Goal: Transaction & Acquisition: Obtain resource

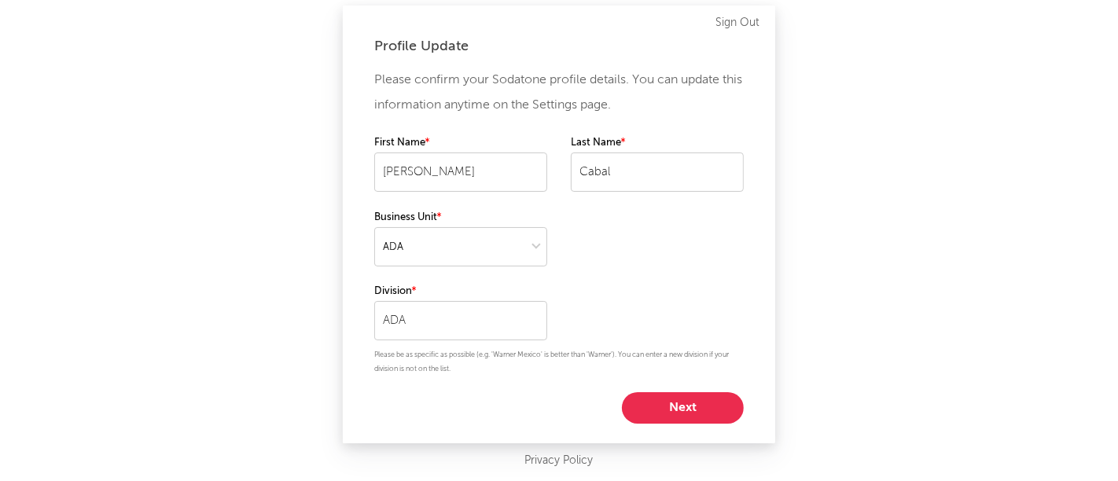
click at [652, 401] on button "Next" at bounding box center [683, 407] width 122 height 31
select select "other"
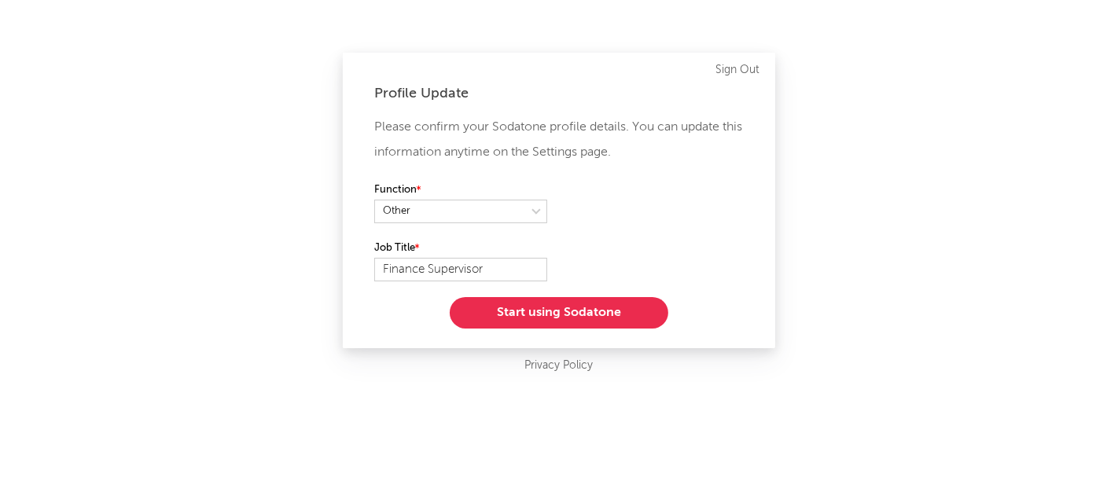
click at [543, 307] on button "Start using Sodatone" at bounding box center [559, 312] width 218 height 31
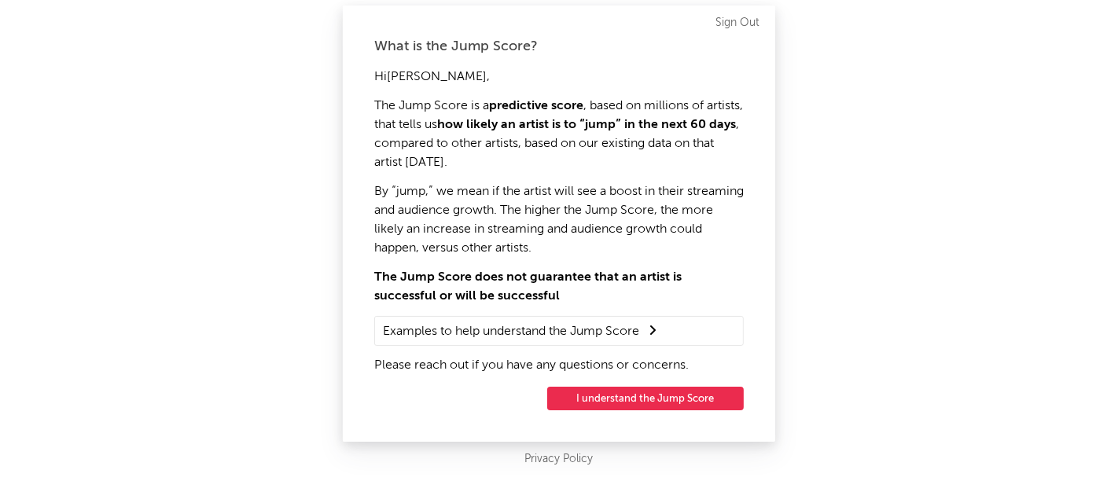
click at [608, 398] on button "I understand the Jump Score" at bounding box center [645, 399] width 196 height 24
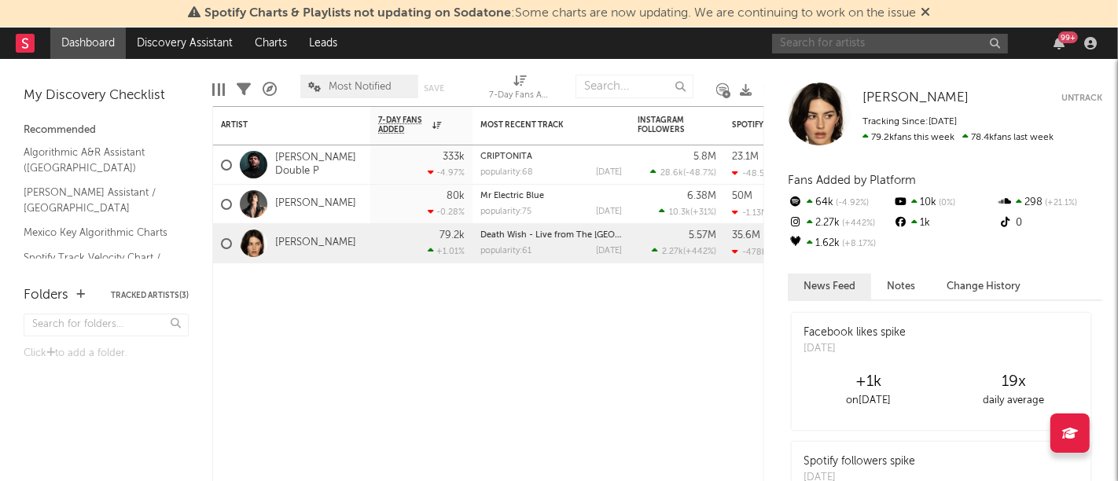
click at [941, 47] on input "text" at bounding box center [890, 44] width 236 height 20
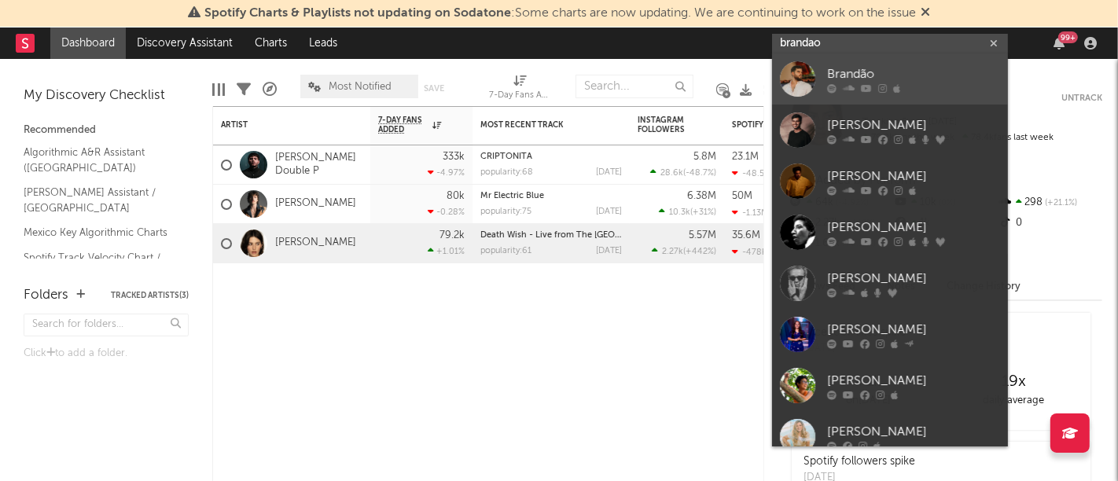
type input "brandao"
click at [931, 62] on link "Brandão" at bounding box center [890, 78] width 236 height 51
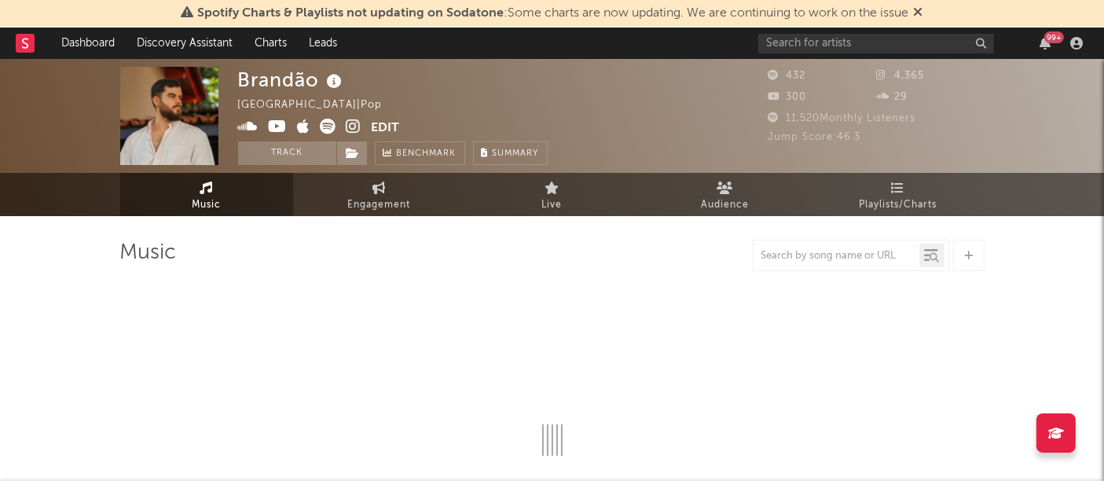
select select "1w"
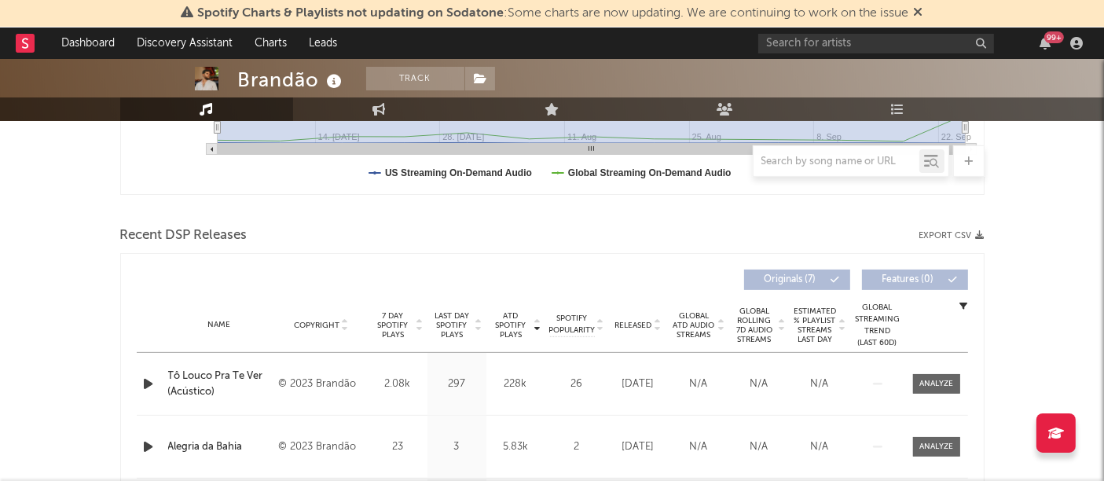
scroll to position [461, 0]
drag, startPoint x: 960, startPoint y: 229, endPoint x: 1023, endPoint y: 246, distance: 64.2
click at [1023, 246] on div "Brandão Track [GEOGRAPHIC_DATA] | Pop Edit Track Benchmark Summary 432 4,365 30…" at bounding box center [552, 416] width 1104 height 1637
click at [951, 230] on button "Export CSV" at bounding box center [952, 234] width 65 height 9
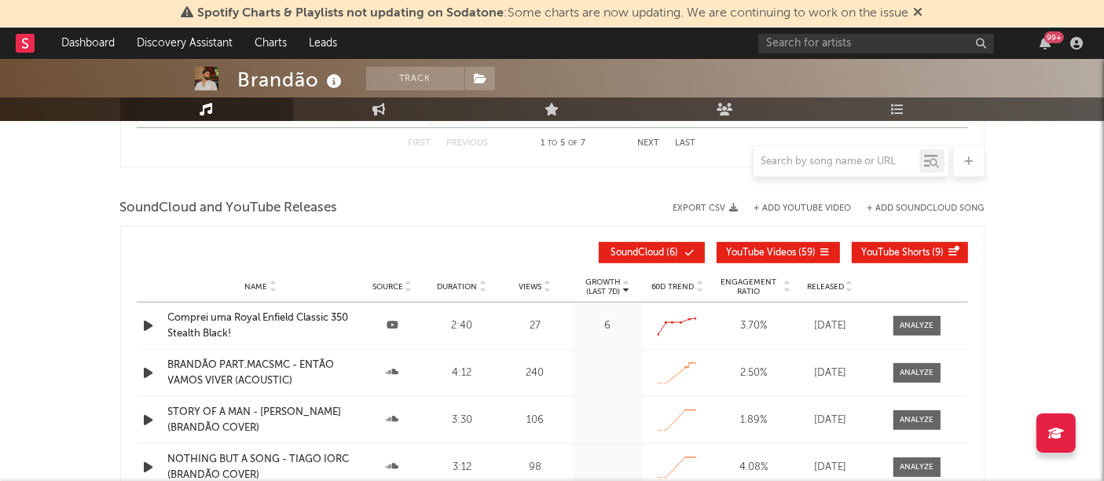
scroll to position [1005, 0]
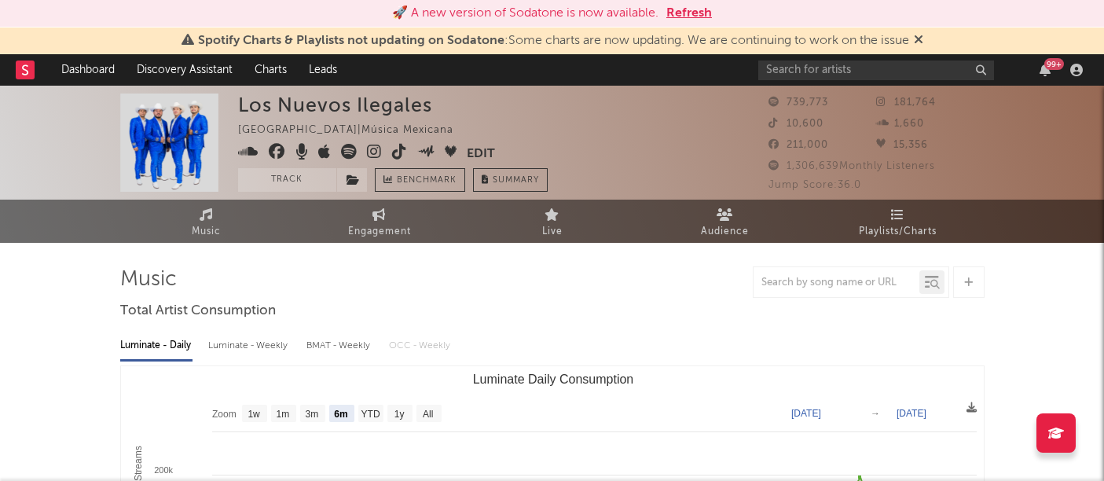
select select "6m"
click at [790, 61] on input "text" at bounding box center [876, 71] width 236 height 20
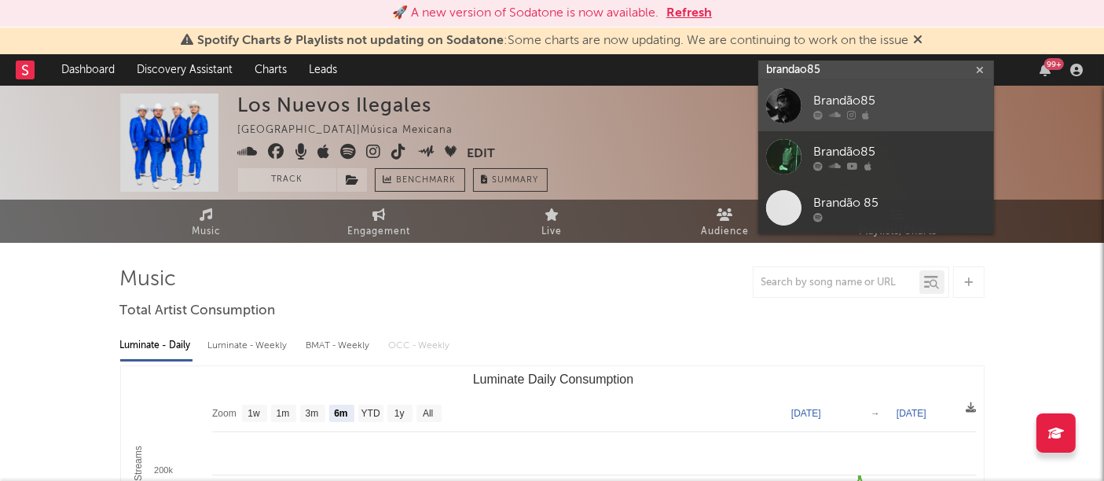
type input "brandao85"
click at [779, 111] on div at bounding box center [783, 105] width 35 height 35
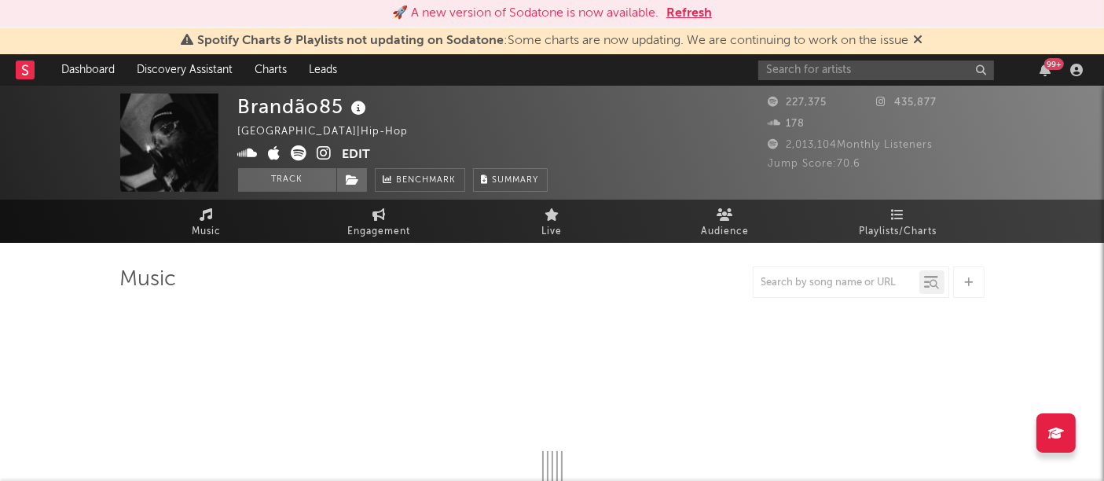
select select "6m"
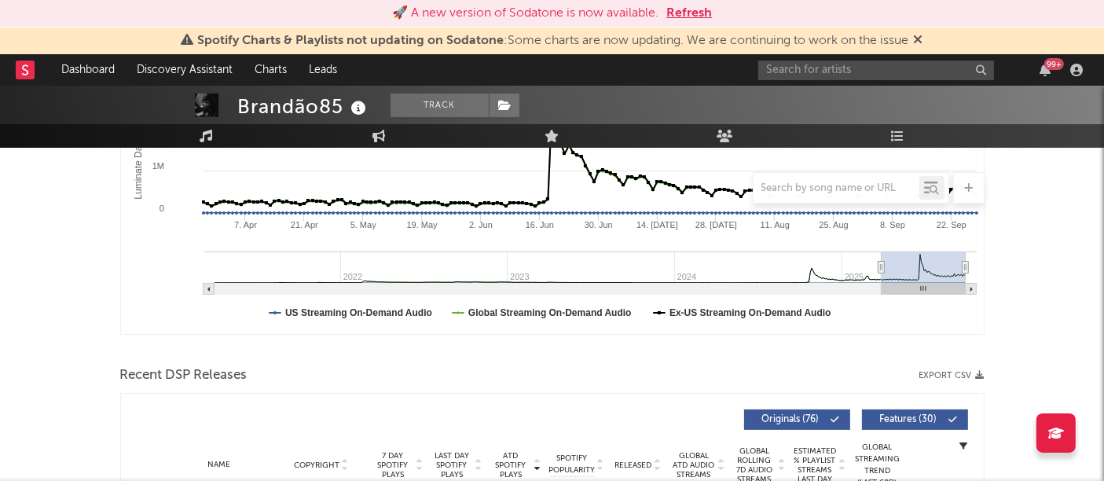
scroll to position [347, 0]
click at [953, 370] on button "Export CSV" at bounding box center [952, 374] width 65 height 9
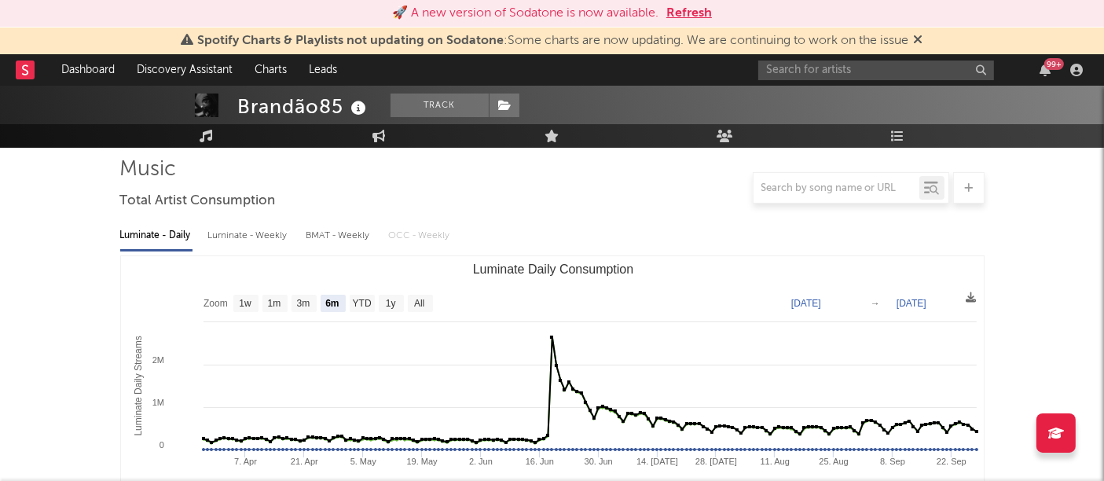
scroll to position [0, 0]
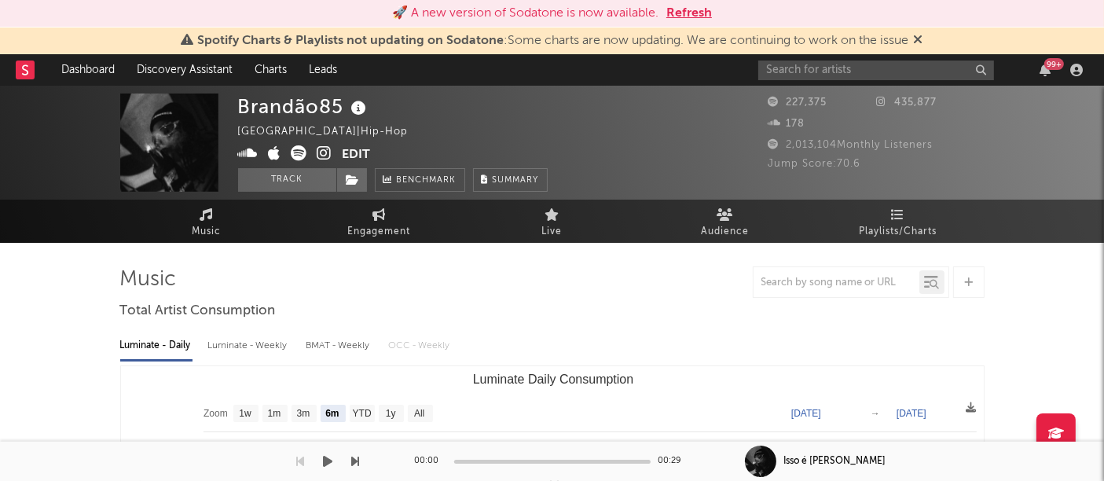
click at [649, 469] on div "00:00 00:29" at bounding box center [552, 461] width 275 height 39
